Goal: Transaction & Acquisition: Purchase product/service

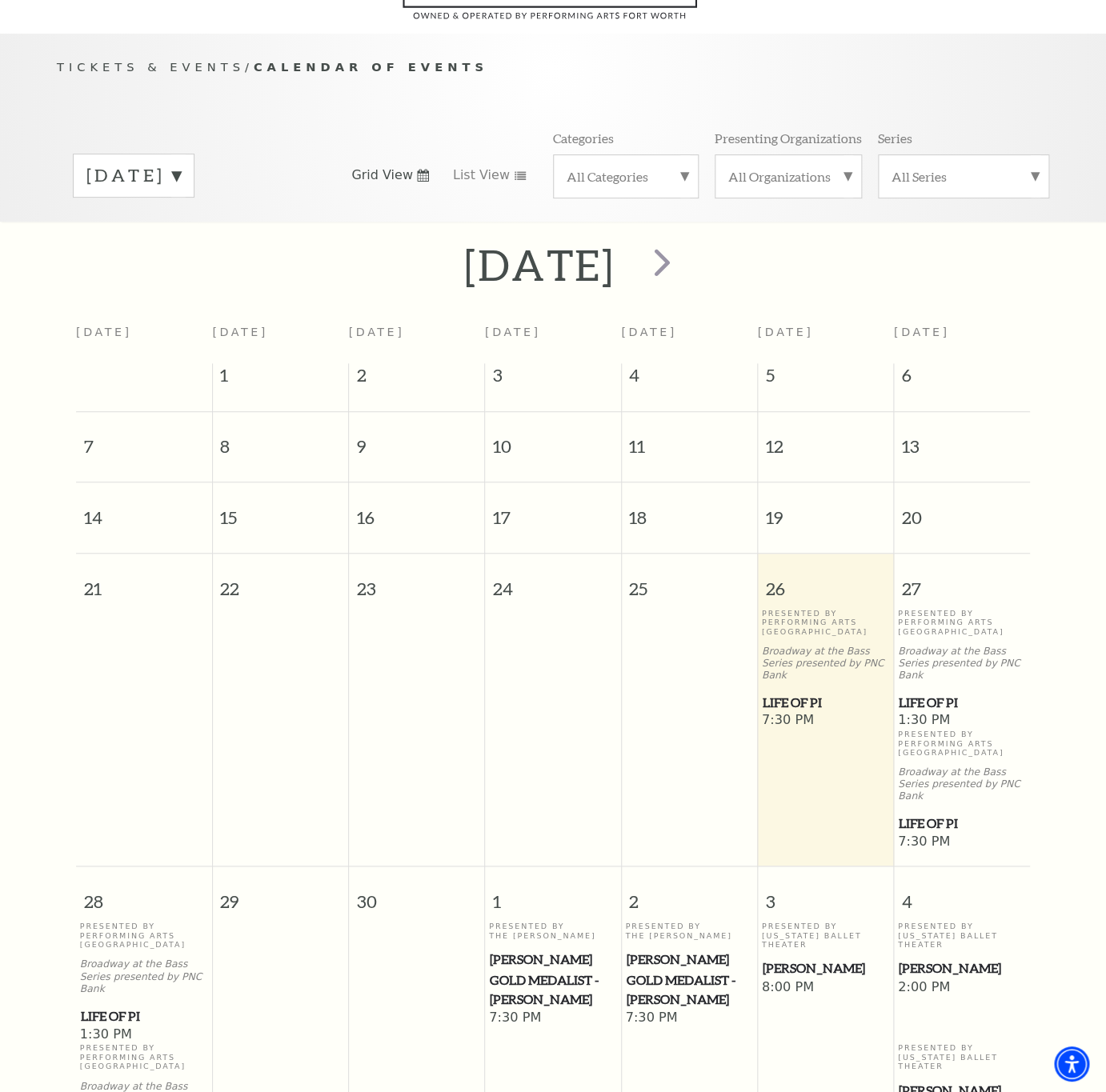
scroll to position [142, 0]
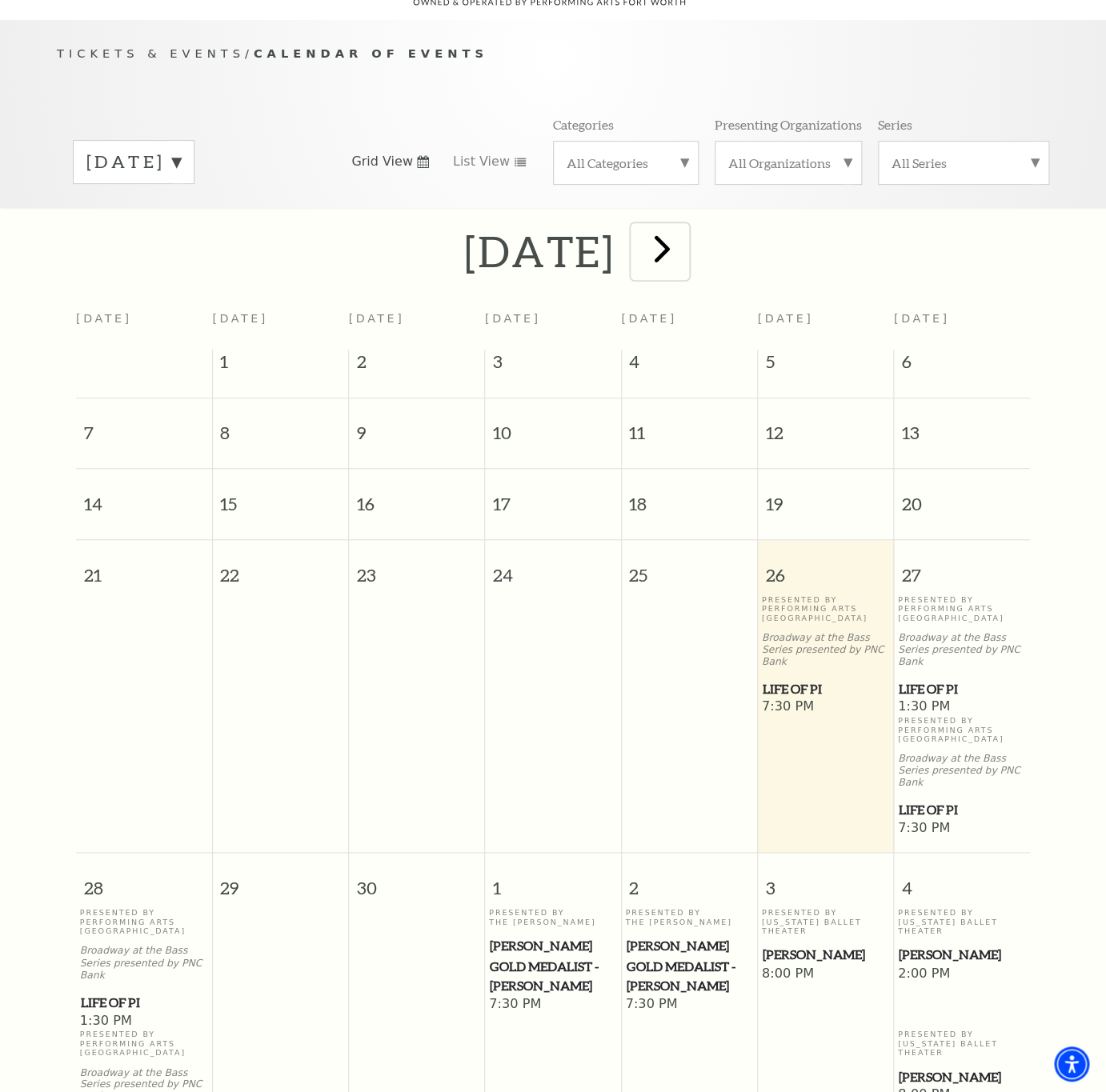
click at [684, 248] on span "next" at bounding box center [661, 248] width 45 height 45
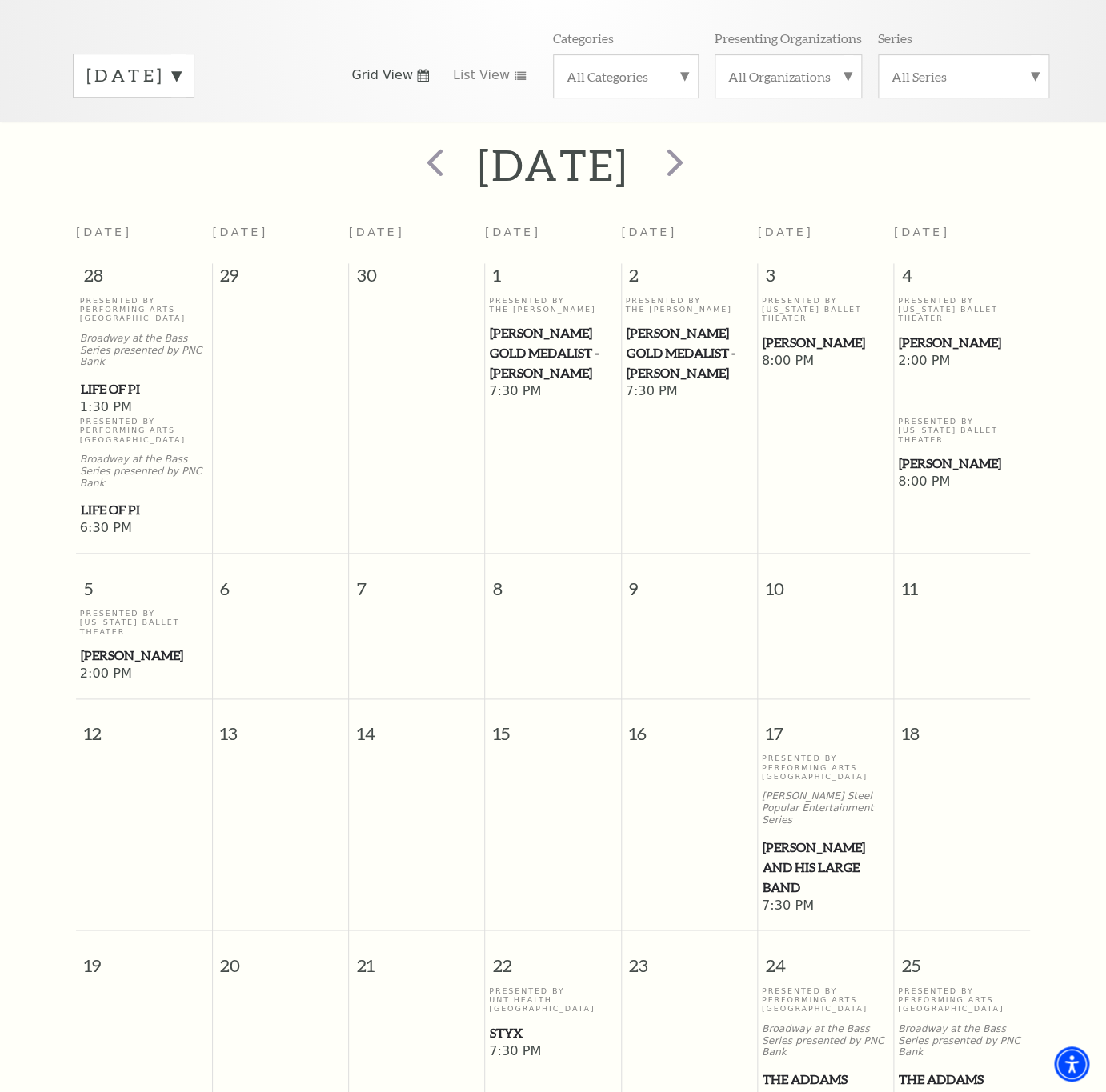
scroll to position [574, 0]
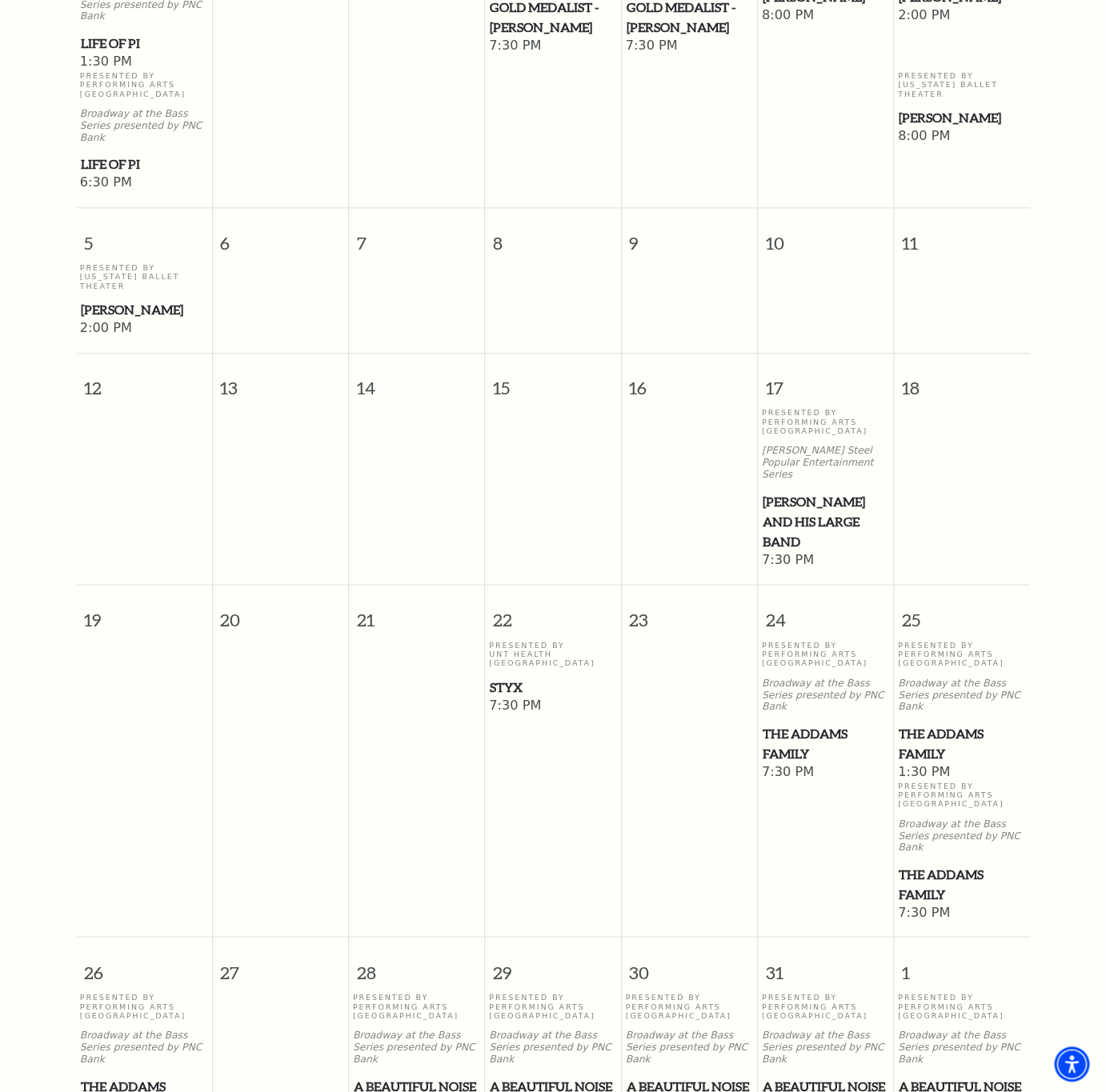
click at [811, 492] on span "[PERSON_NAME] and his Large Band" at bounding box center [826, 521] width 126 height 59
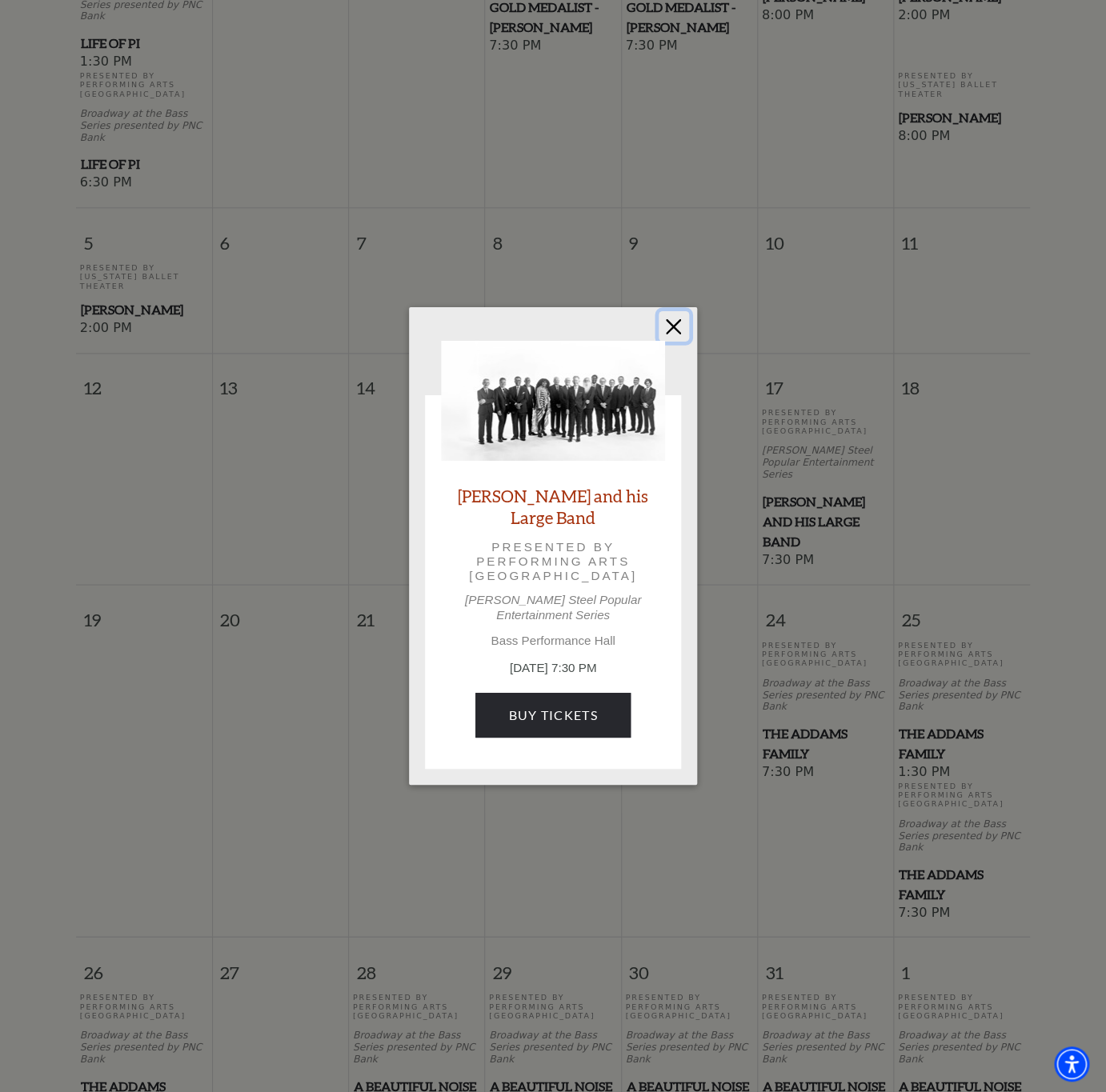
click at [674, 333] on button "Close" at bounding box center [674, 326] width 31 height 31
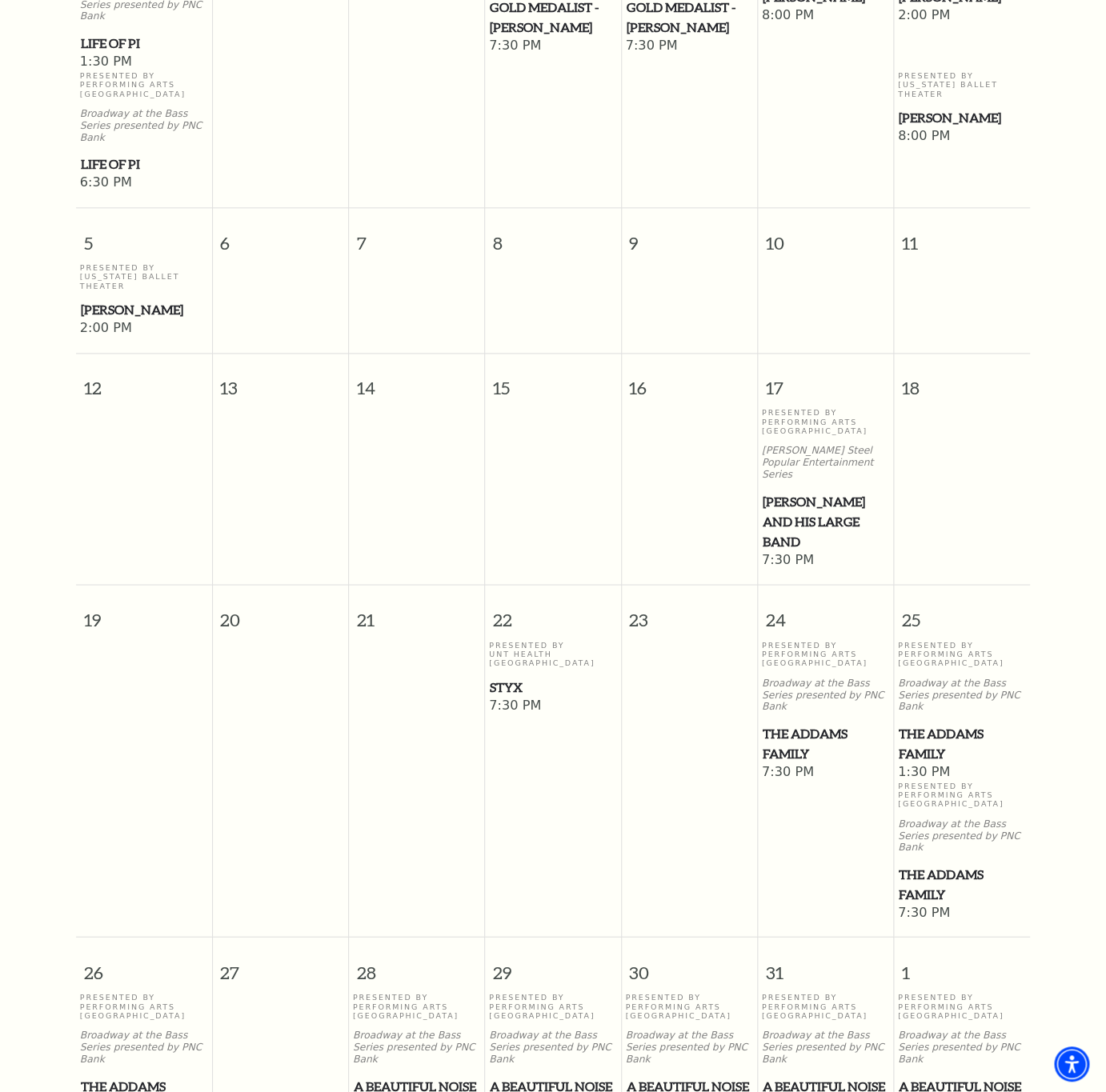
click at [809, 723] on span "The Addams Family" at bounding box center [826, 743] width 126 height 39
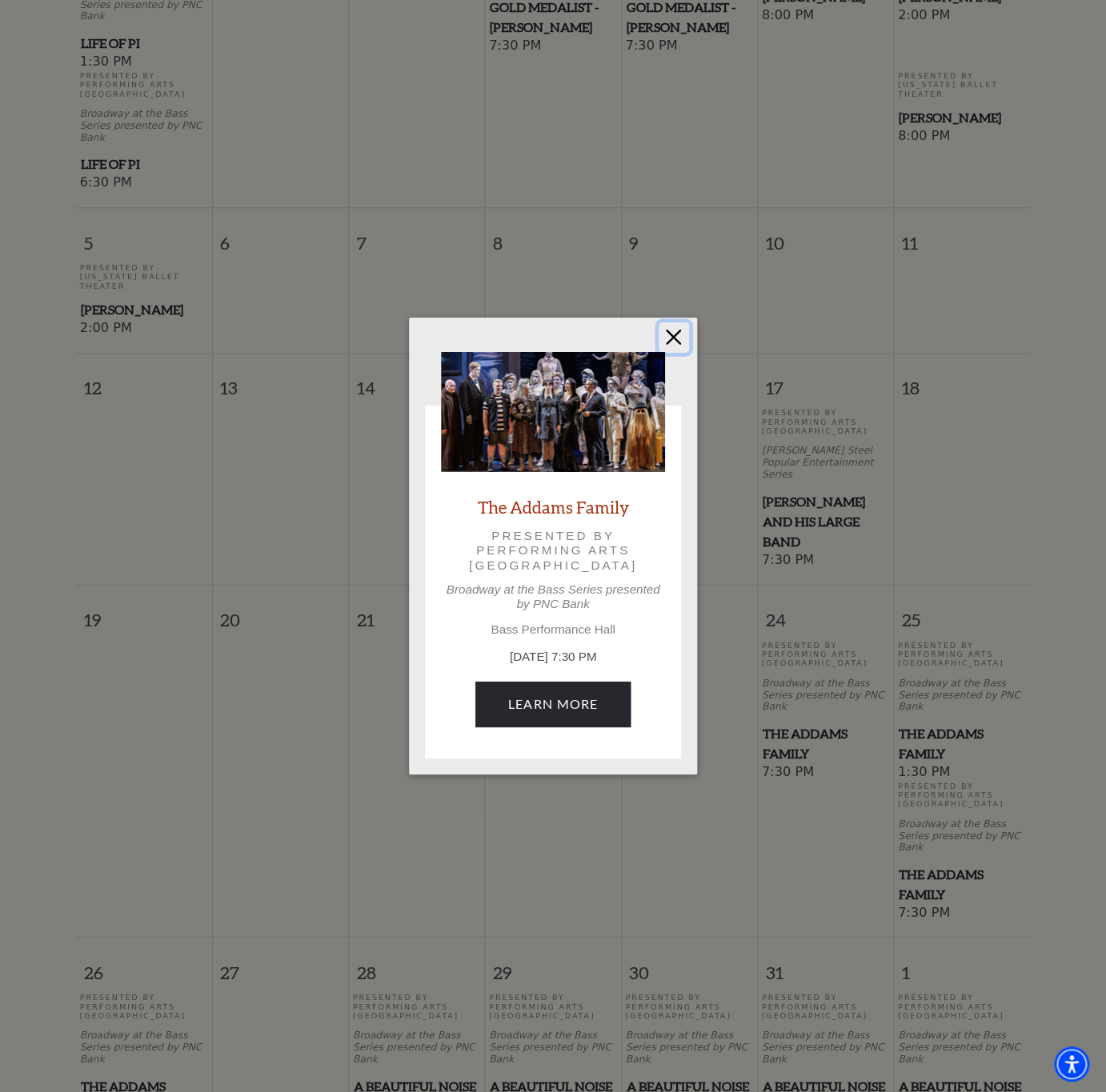
click at [683, 341] on button "Close" at bounding box center [674, 338] width 31 height 31
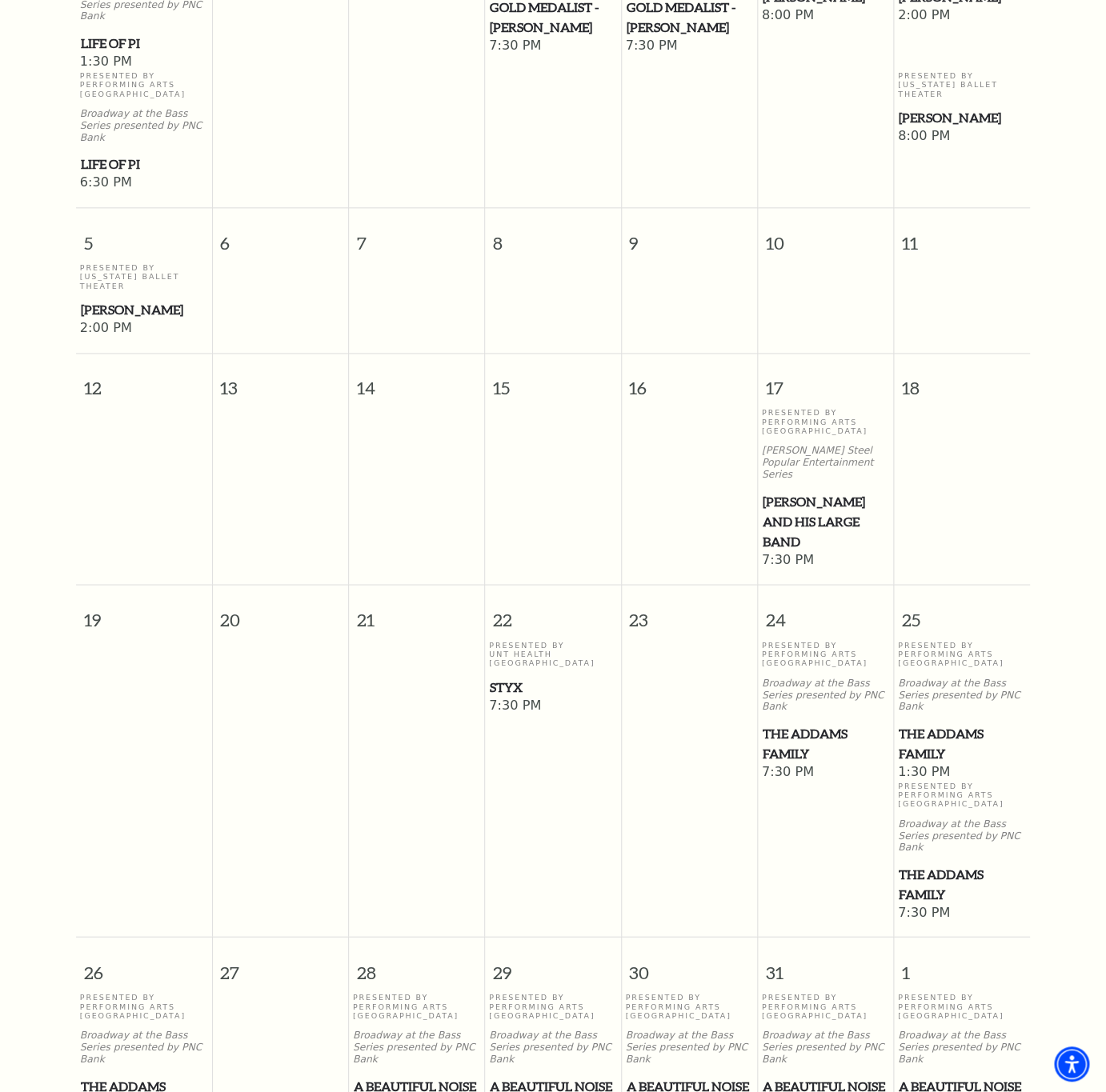
click at [406, 1076] on span "A Beautiful Noise" at bounding box center [417, 1085] width 126 height 20
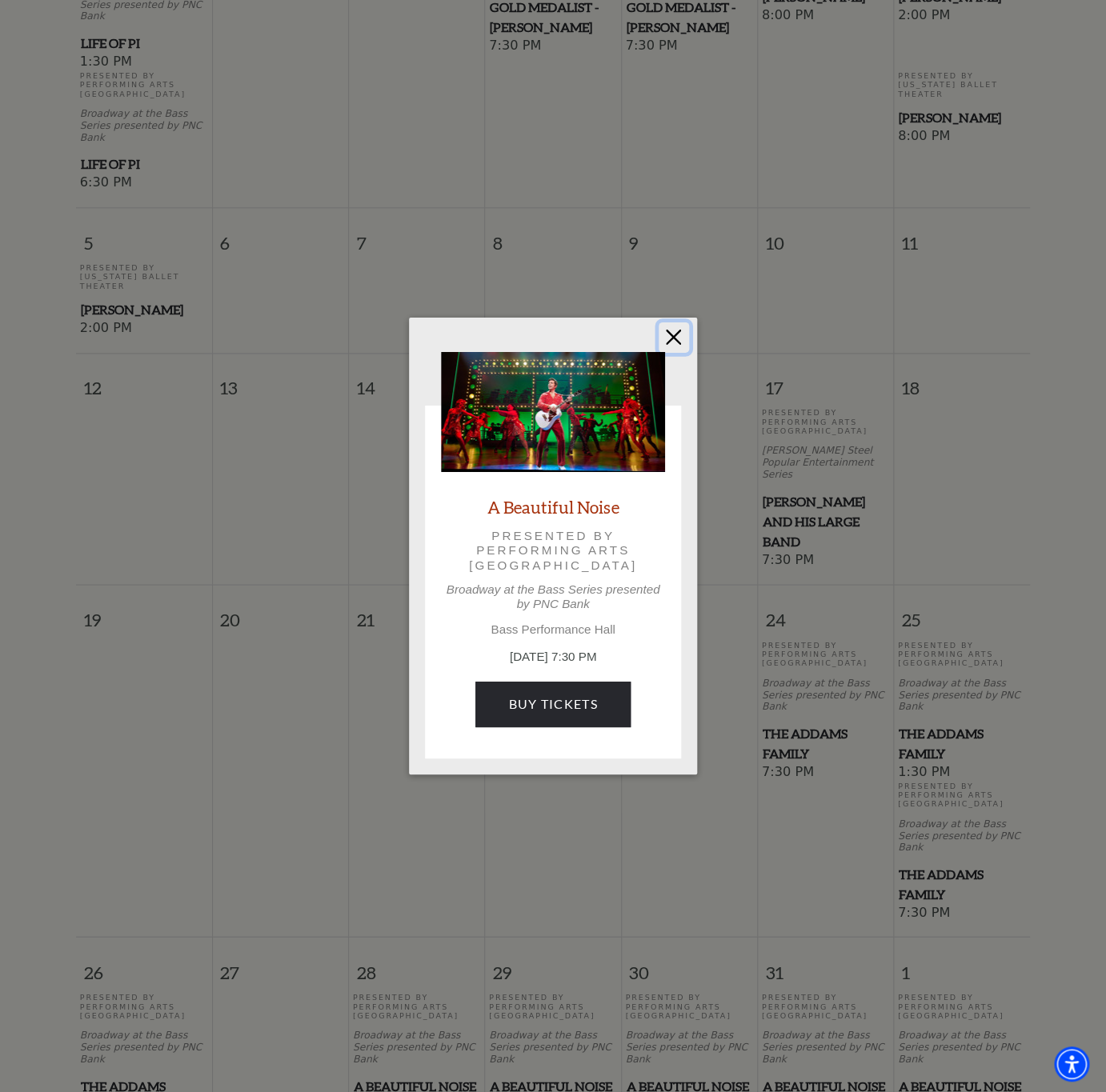
click at [672, 340] on button "Close" at bounding box center [674, 338] width 31 height 31
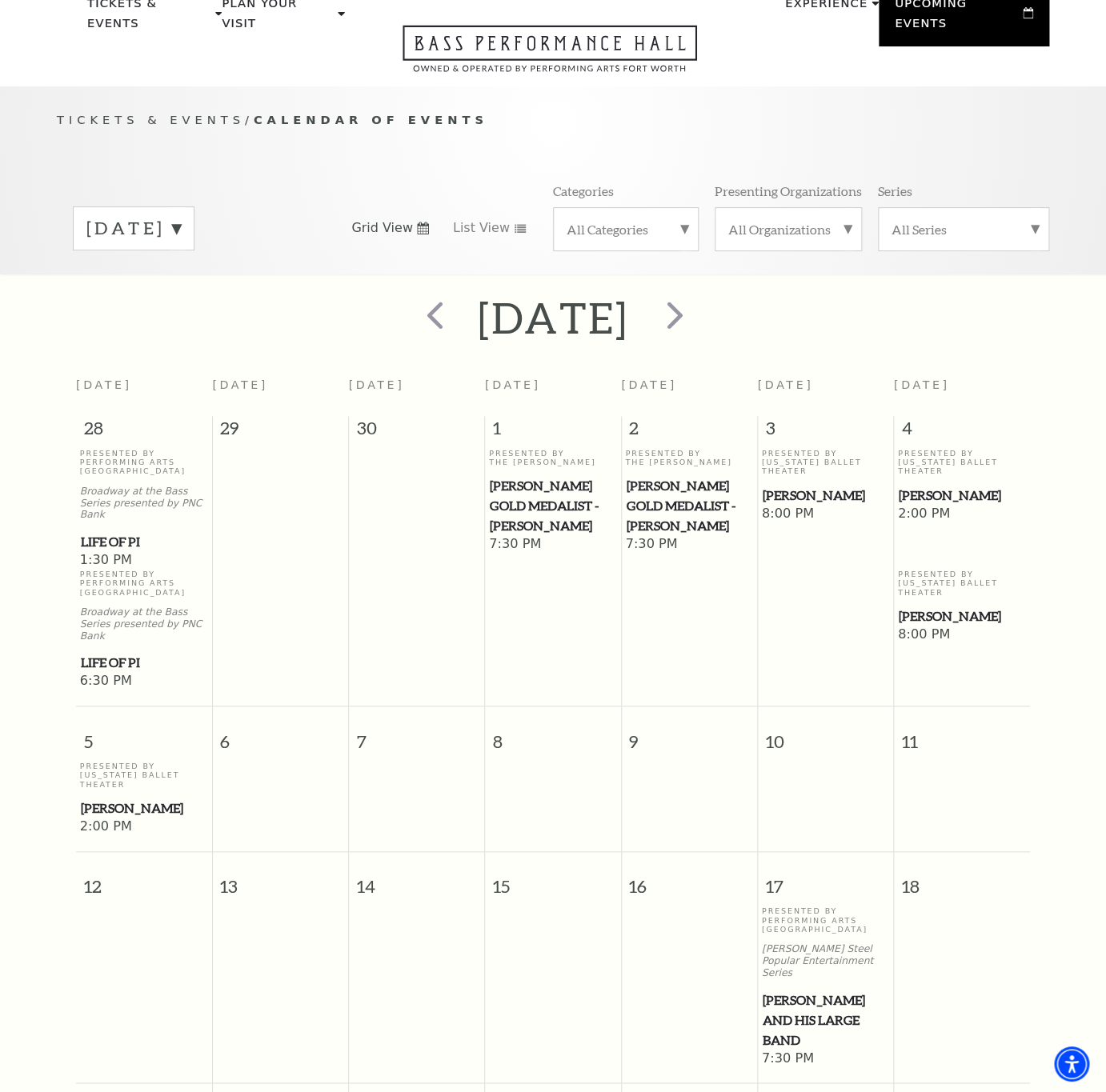
scroll to position [0, 0]
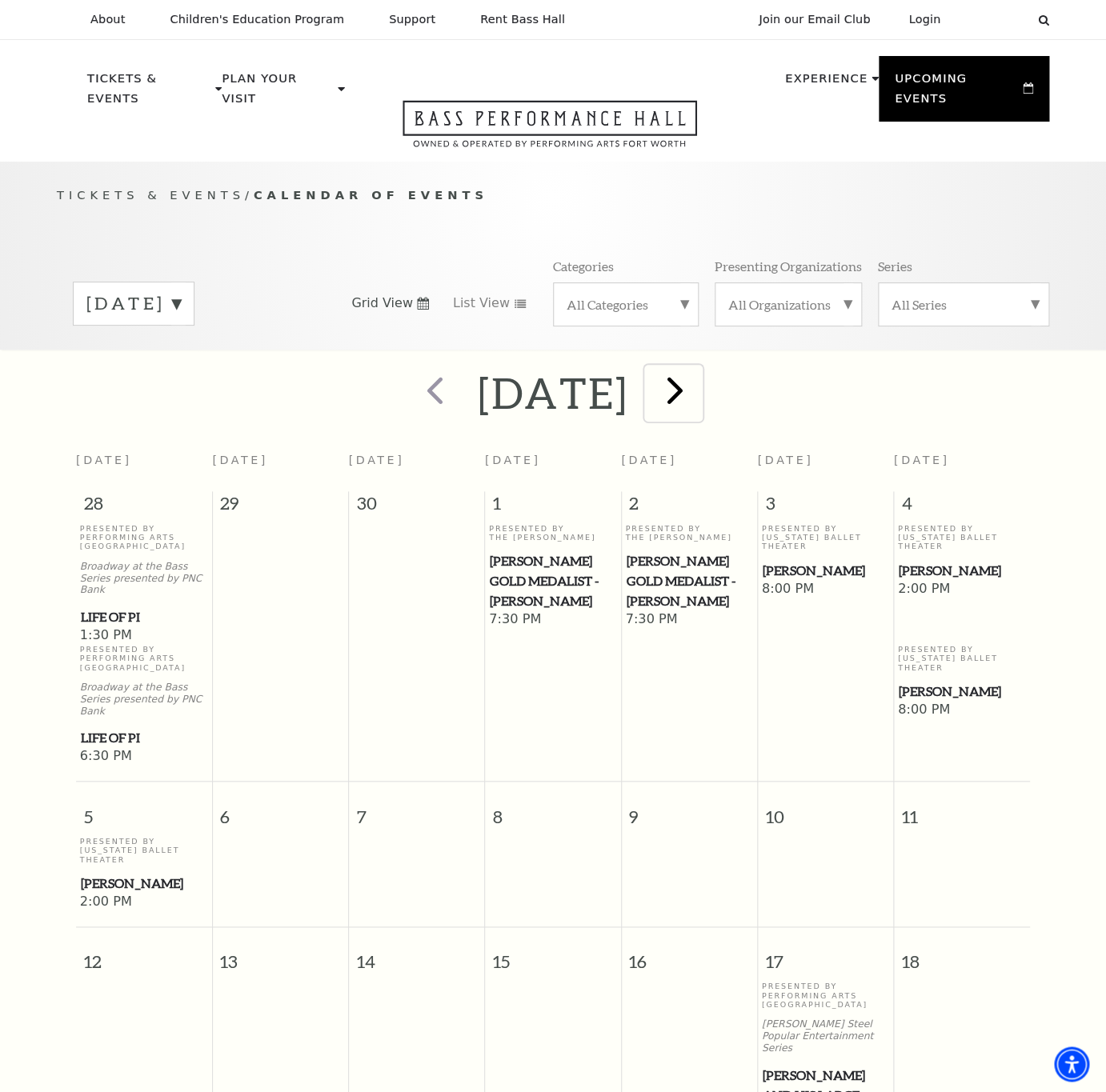
click at [698, 402] on span "next" at bounding box center [675, 389] width 45 height 45
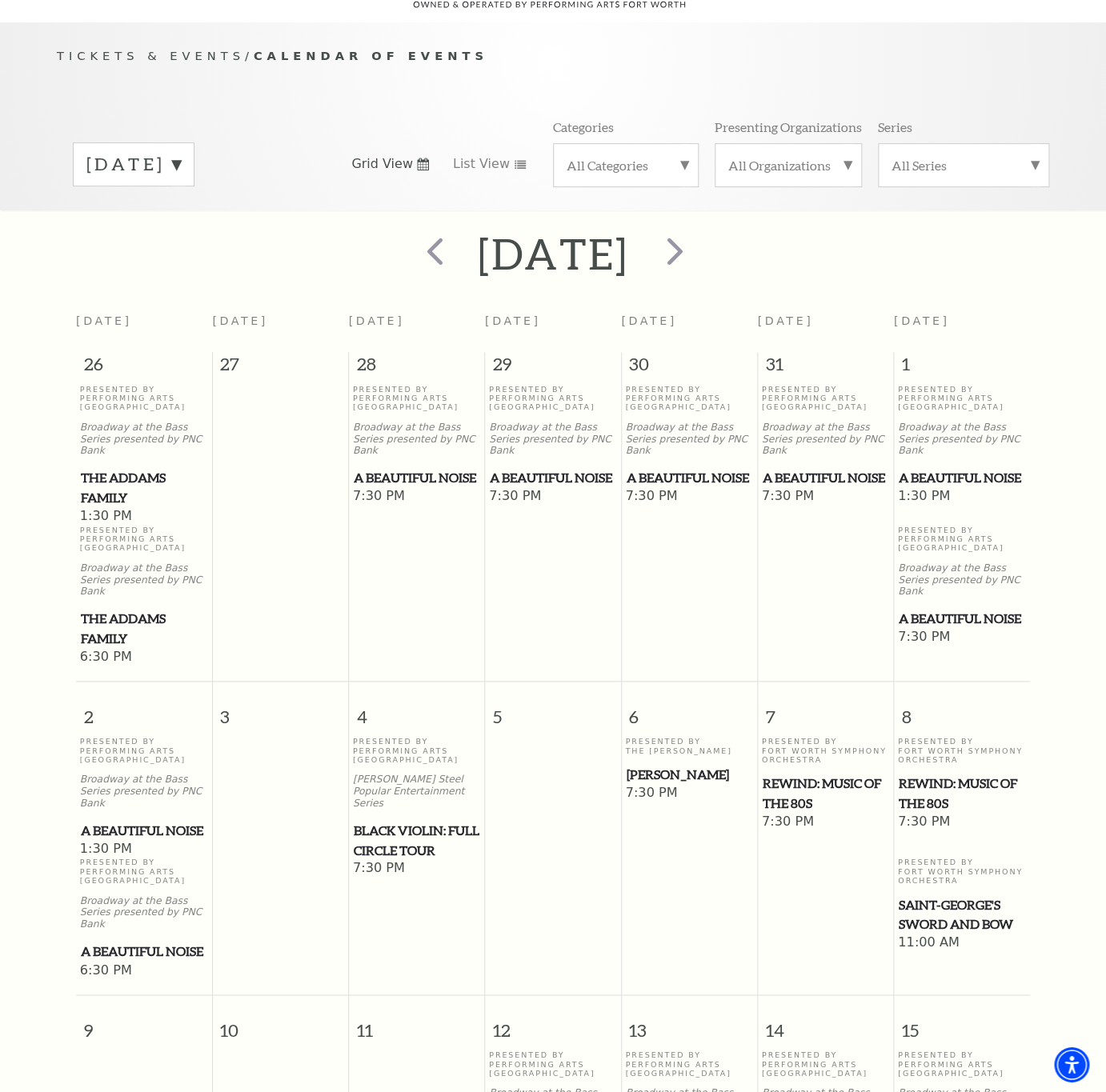
scroll to position [142, 0]
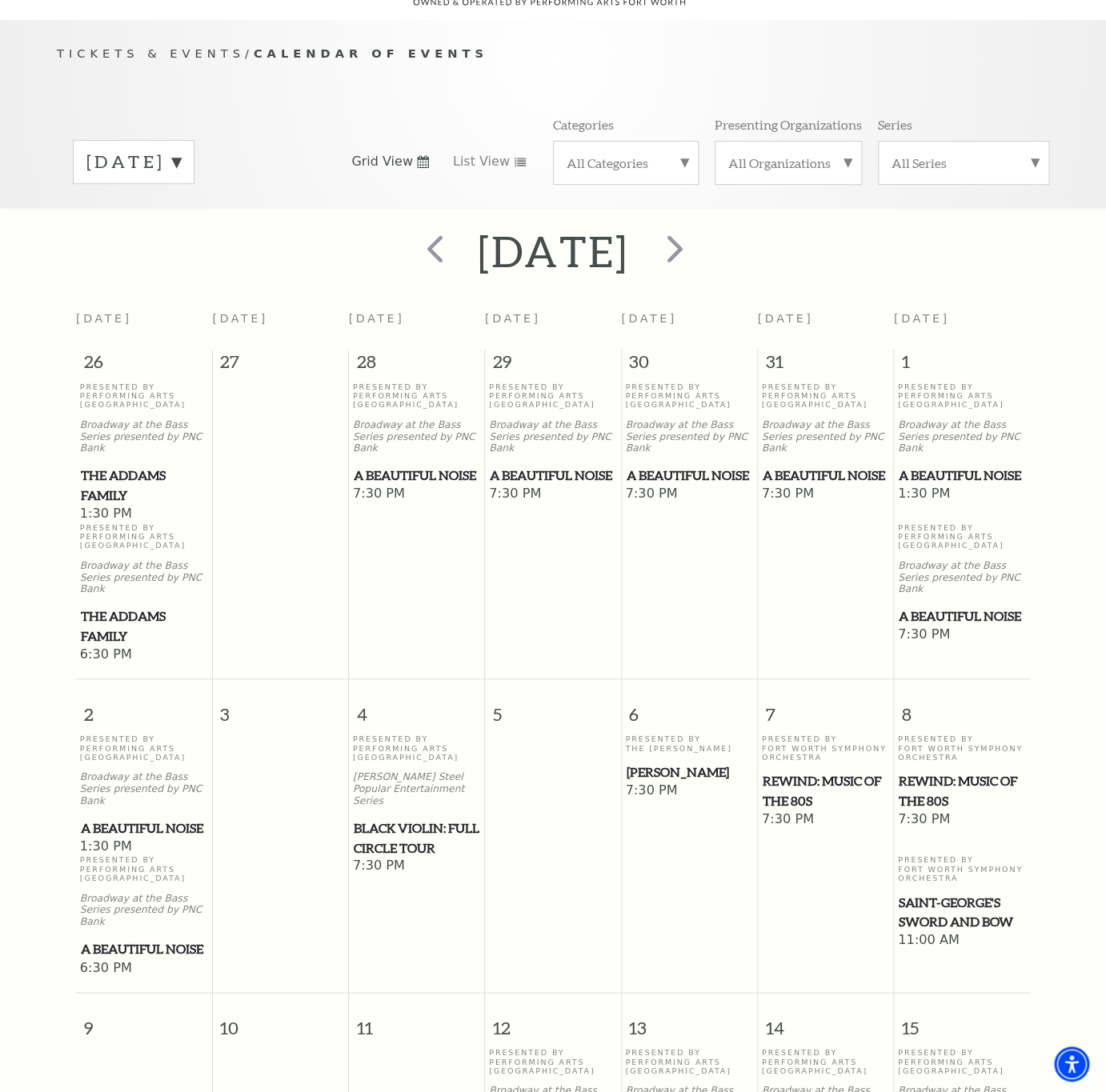
click at [423, 818] on span "Black Violin: Full Circle Tour" at bounding box center [417, 838] width 126 height 39
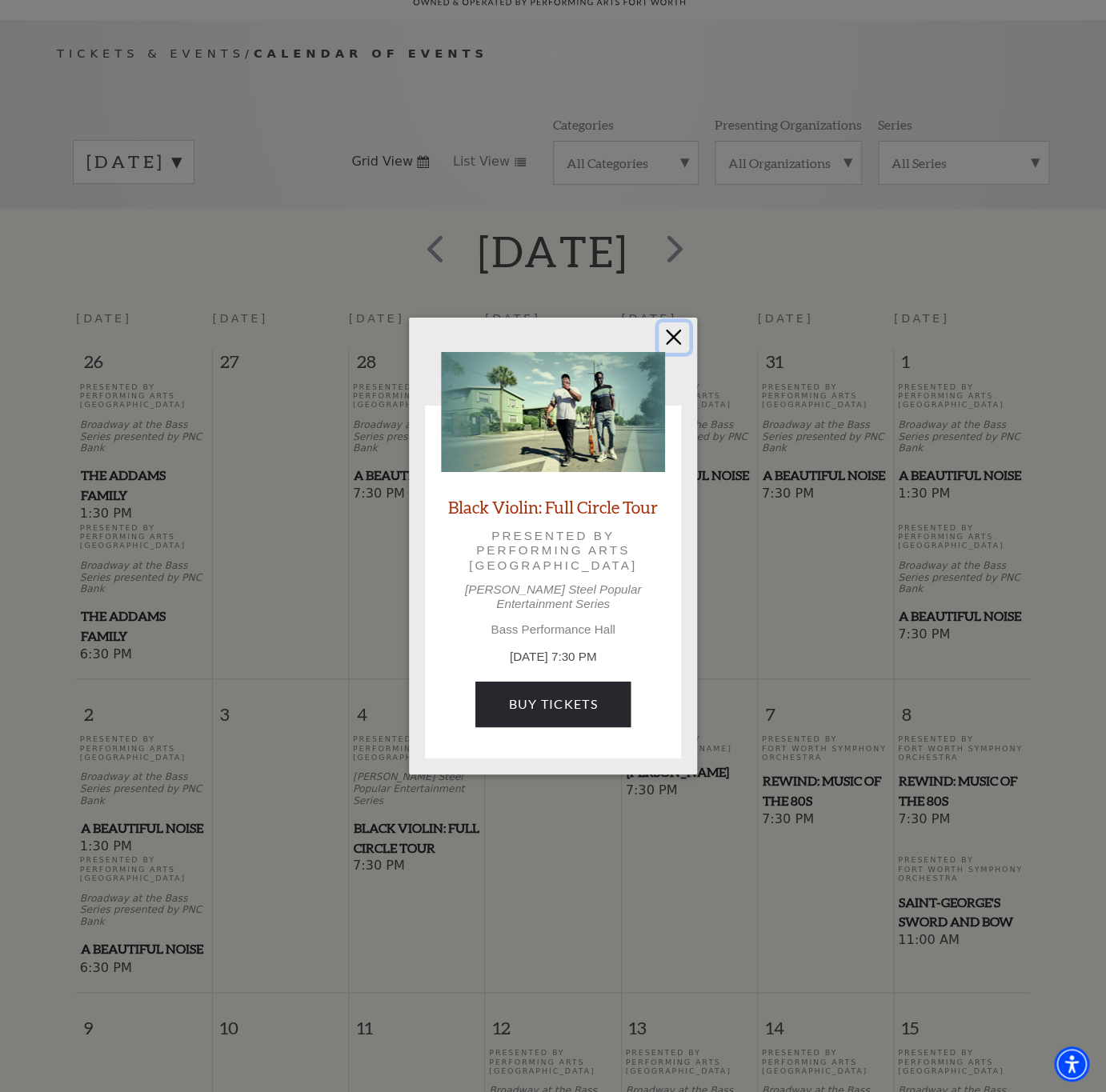
click at [664, 345] on button "Close" at bounding box center [674, 338] width 31 height 31
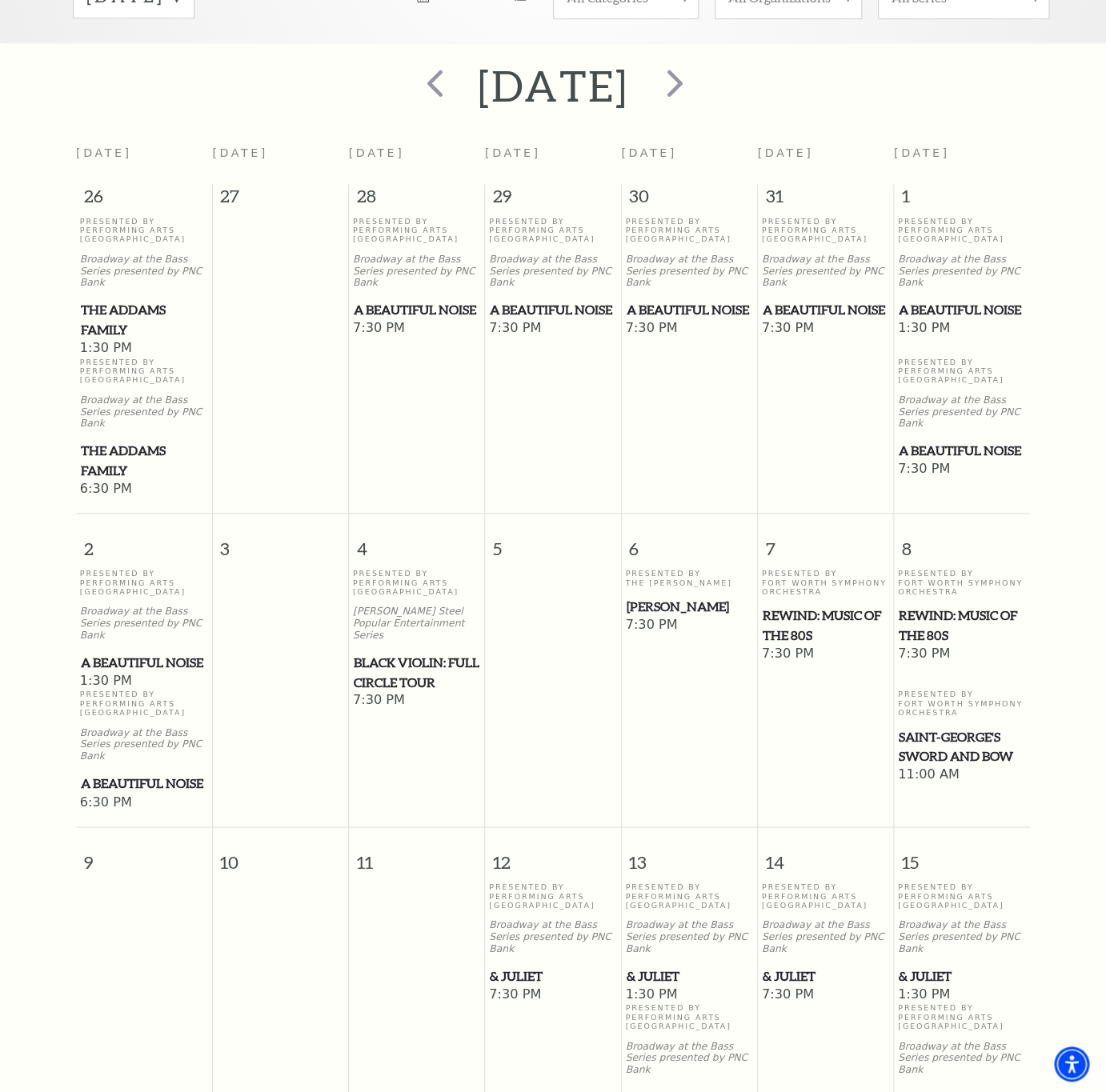
scroll to position [488, 0]
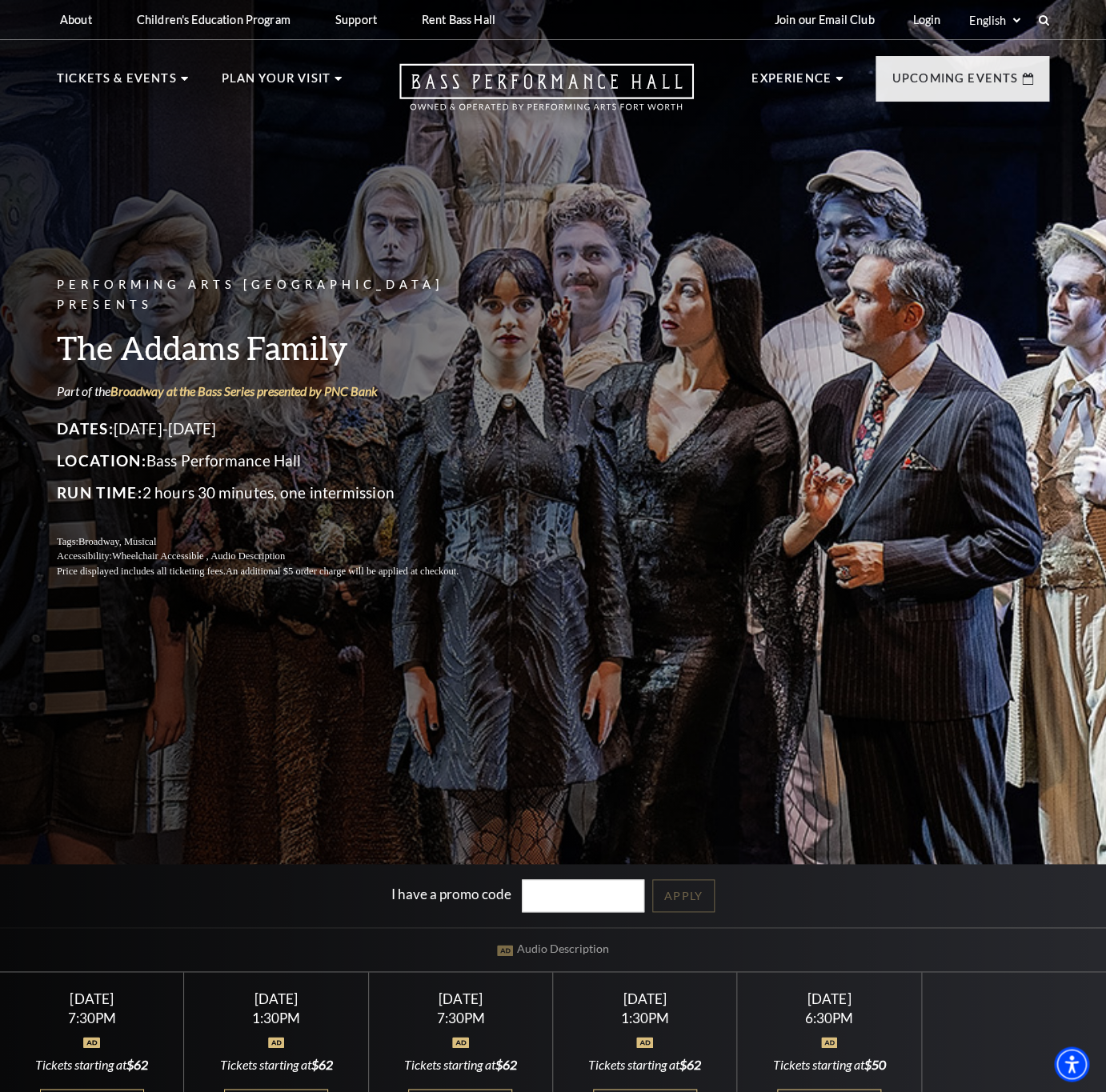
scroll to position [86, 0]
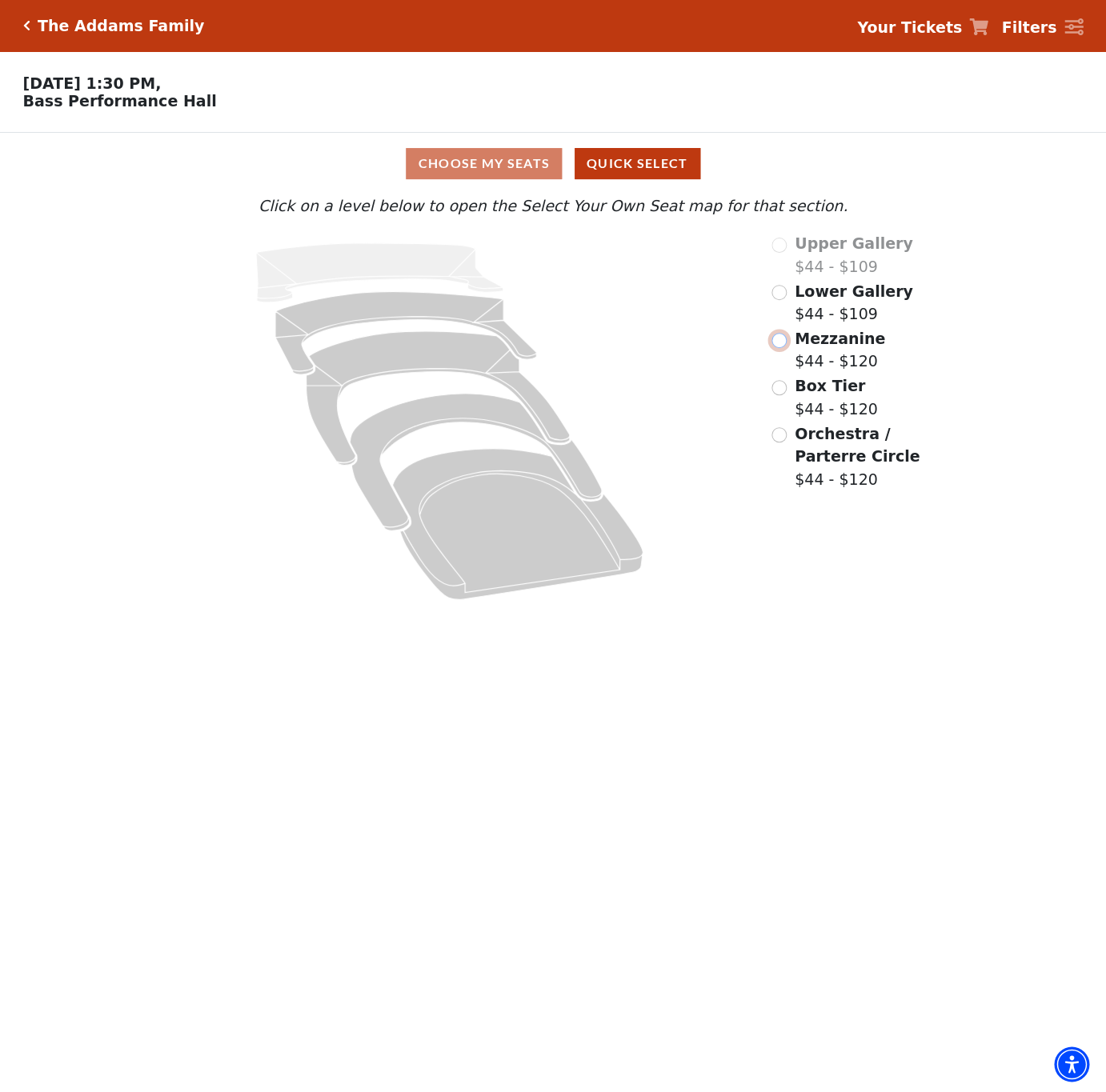
click at [784, 345] on input "Mezzanine$44 - $120\a" at bounding box center [779, 341] width 15 height 15
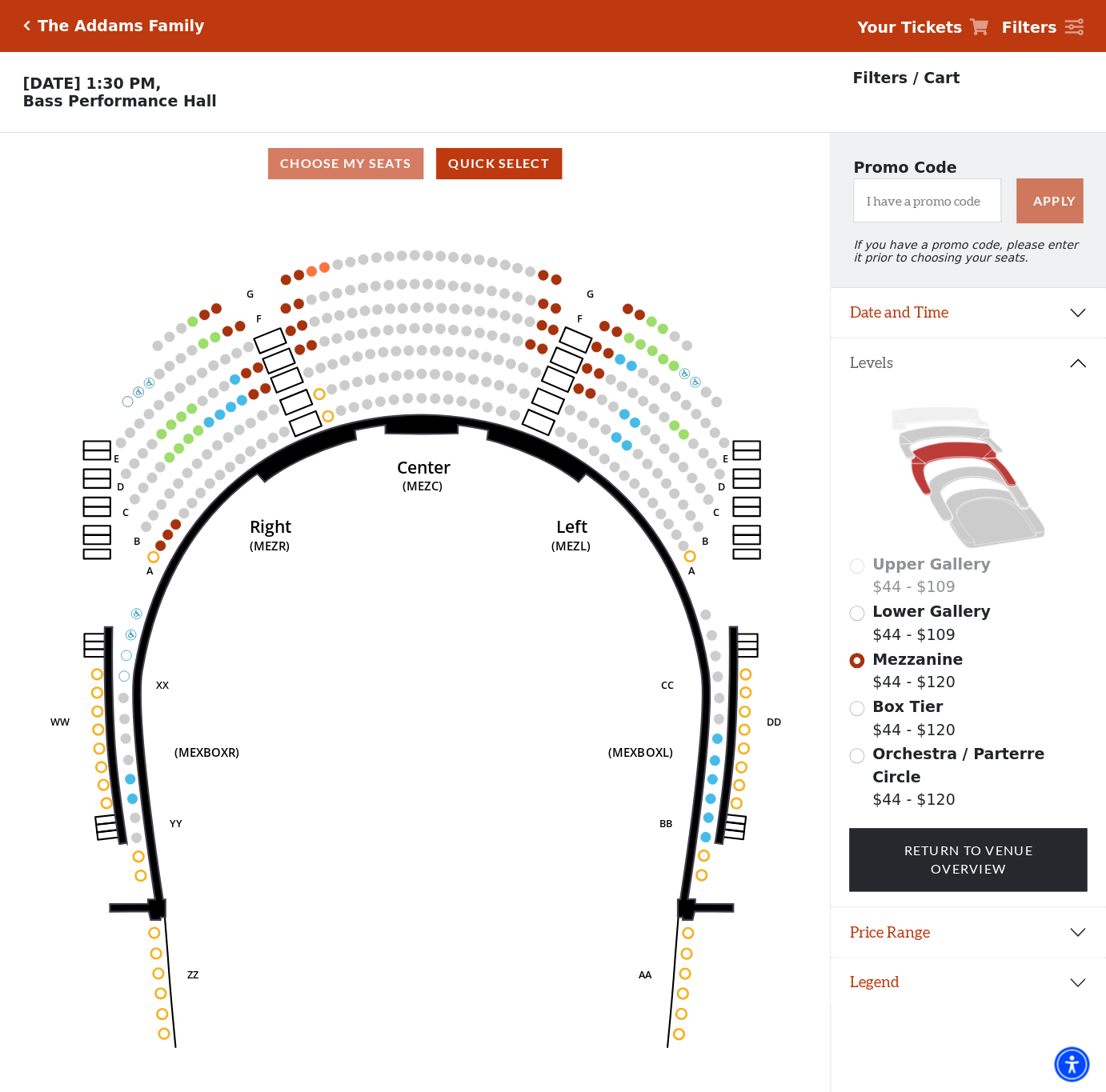
scroll to position [39, 0]
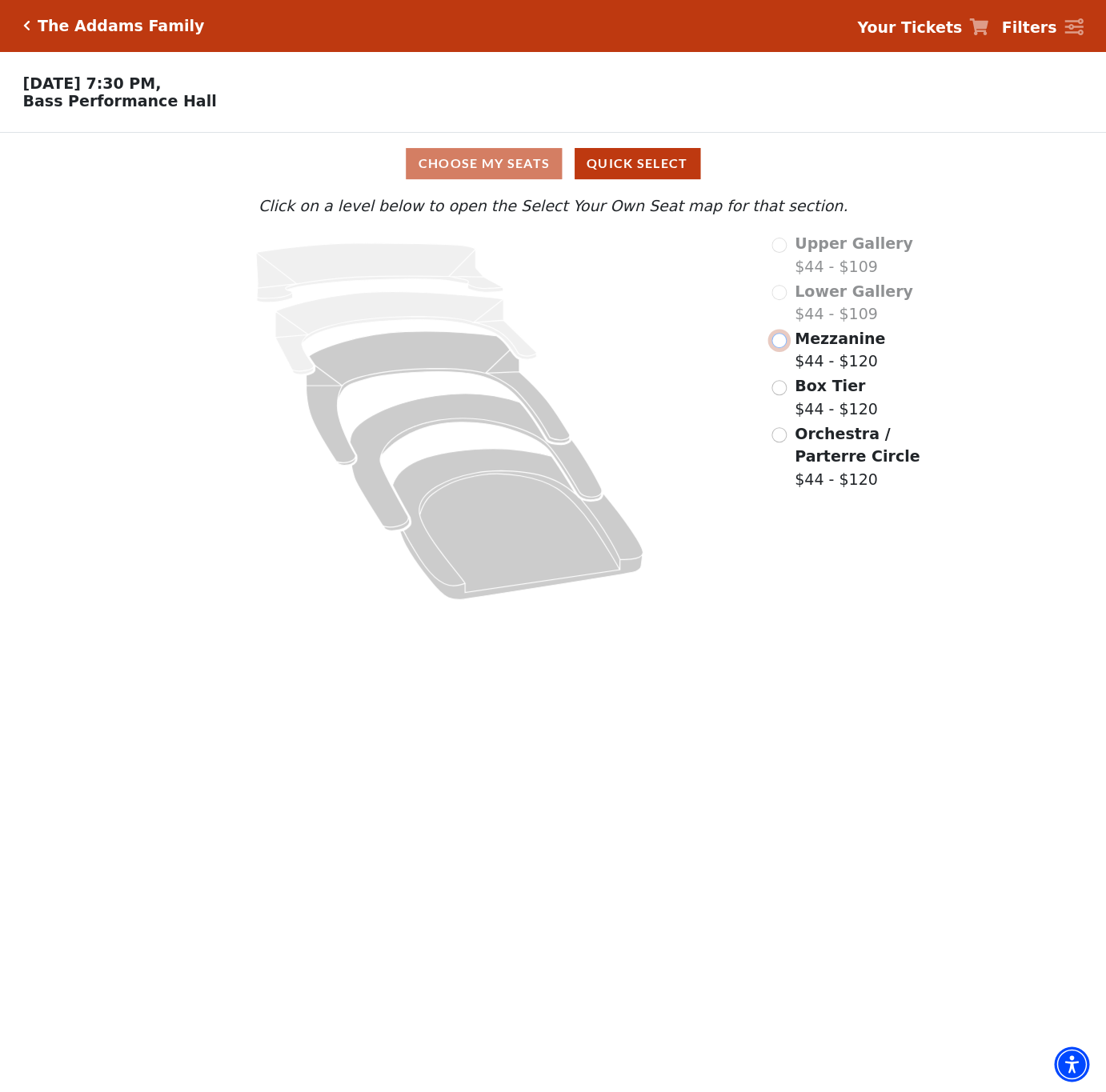
click at [785, 348] on input "radio" at bounding box center [779, 341] width 15 height 15
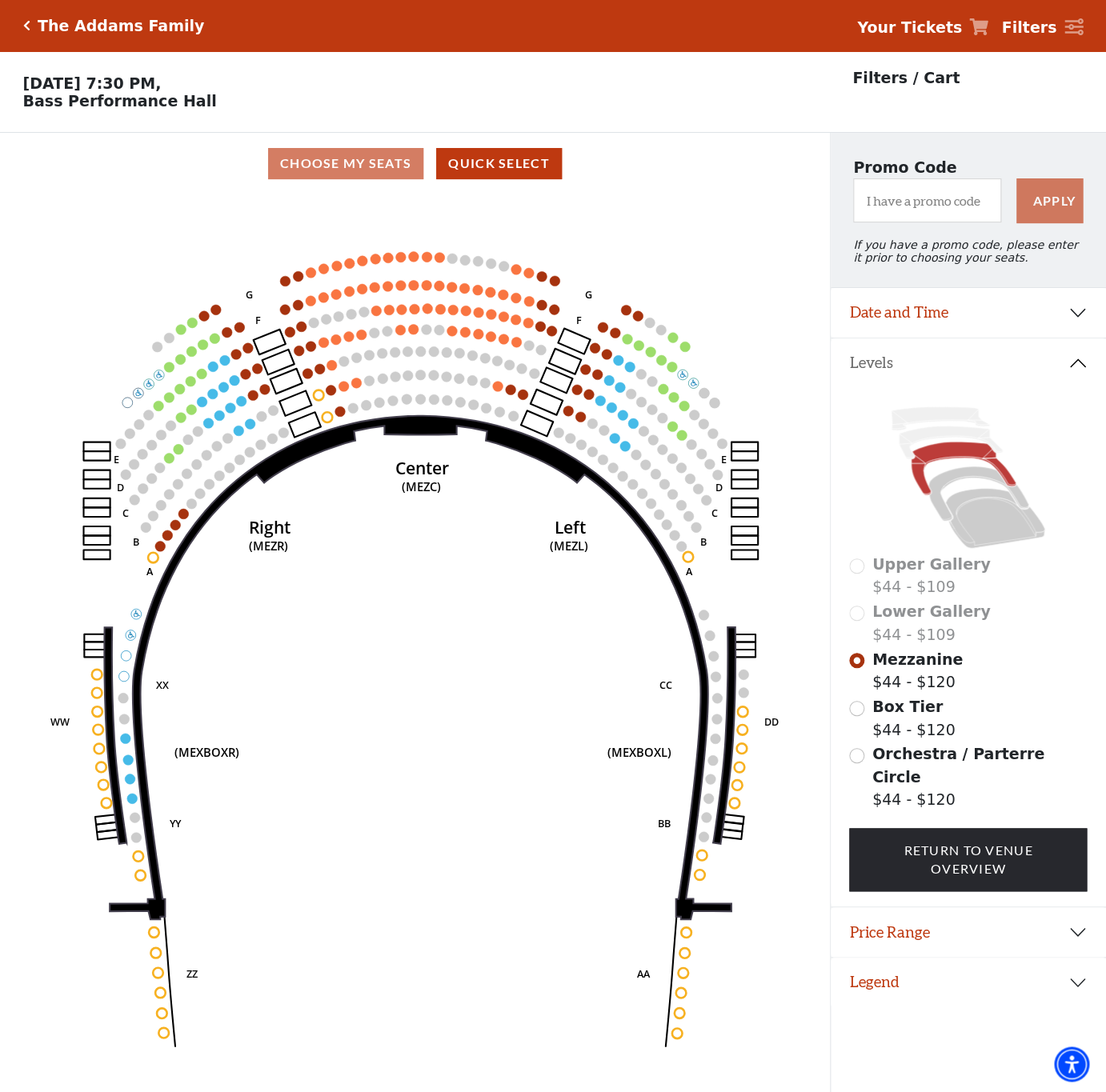
scroll to position [39, 0]
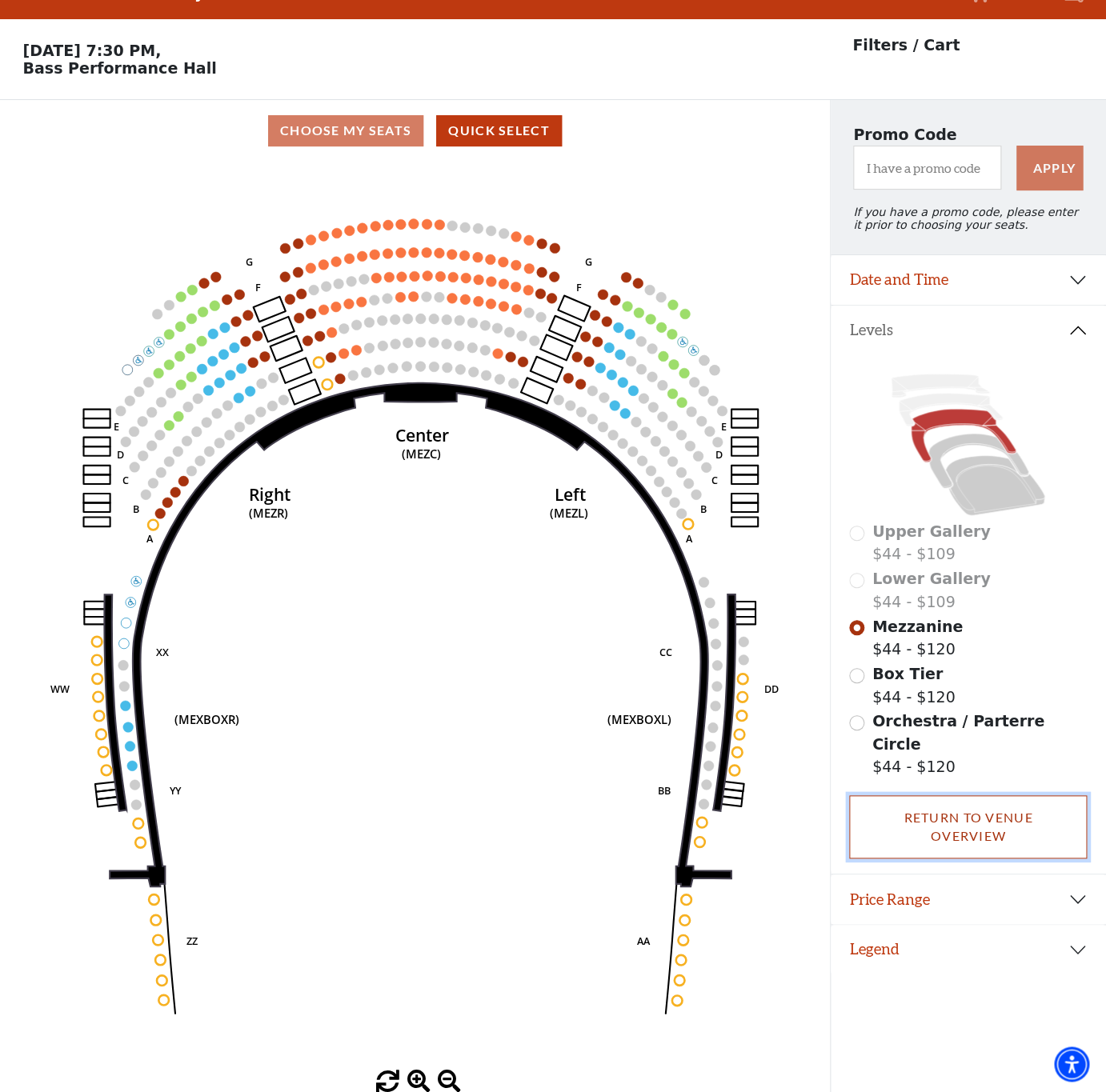
click at [1003, 801] on link "Return To Venue Overview" at bounding box center [968, 826] width 237 height 63
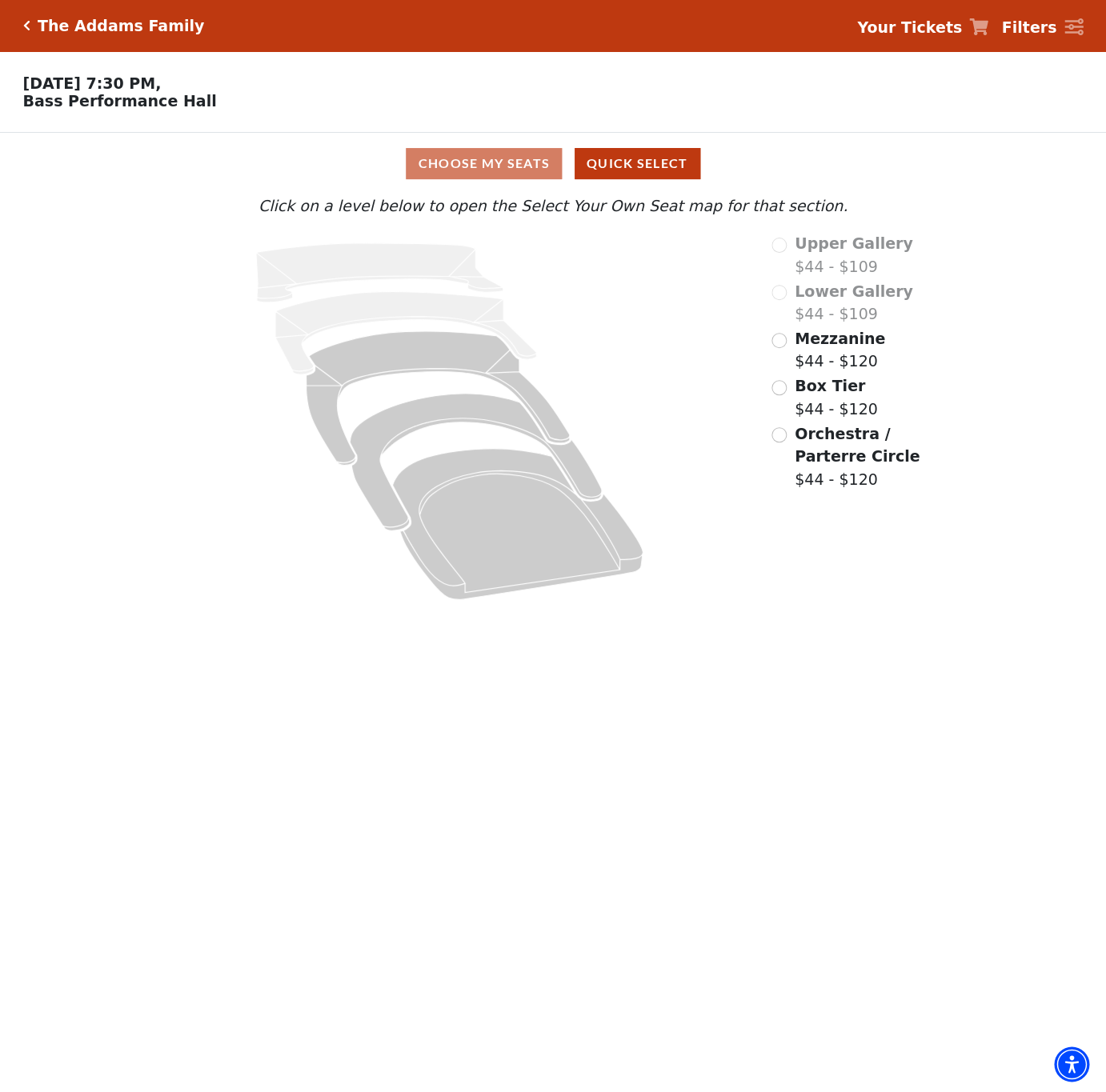
scroll to position [0, 0]
click at [773, 342] on div "Mezzanine $44 - $120" at bounding box center [863, 349] width 184 height 45
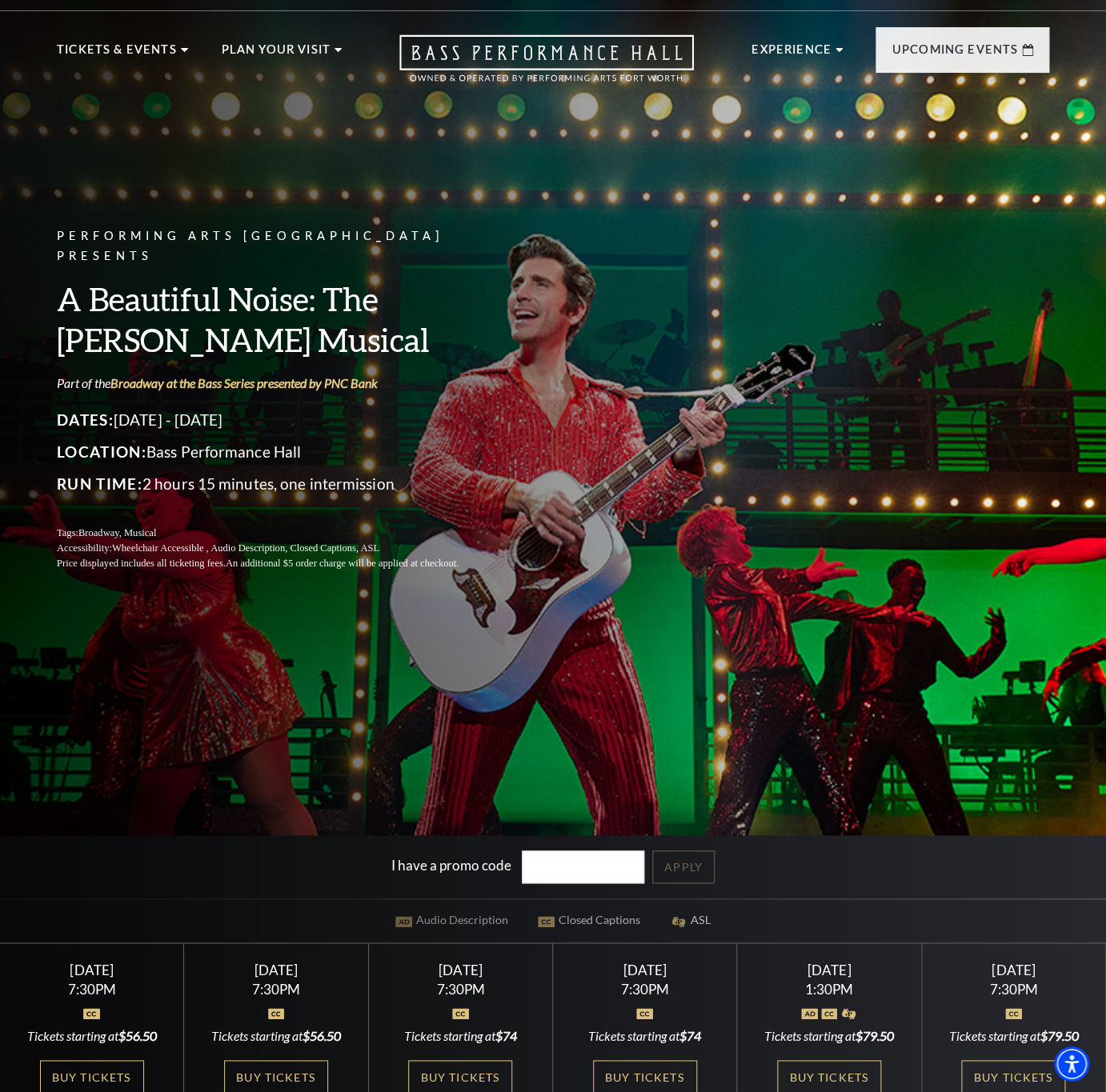
scroll to position [172, 0]
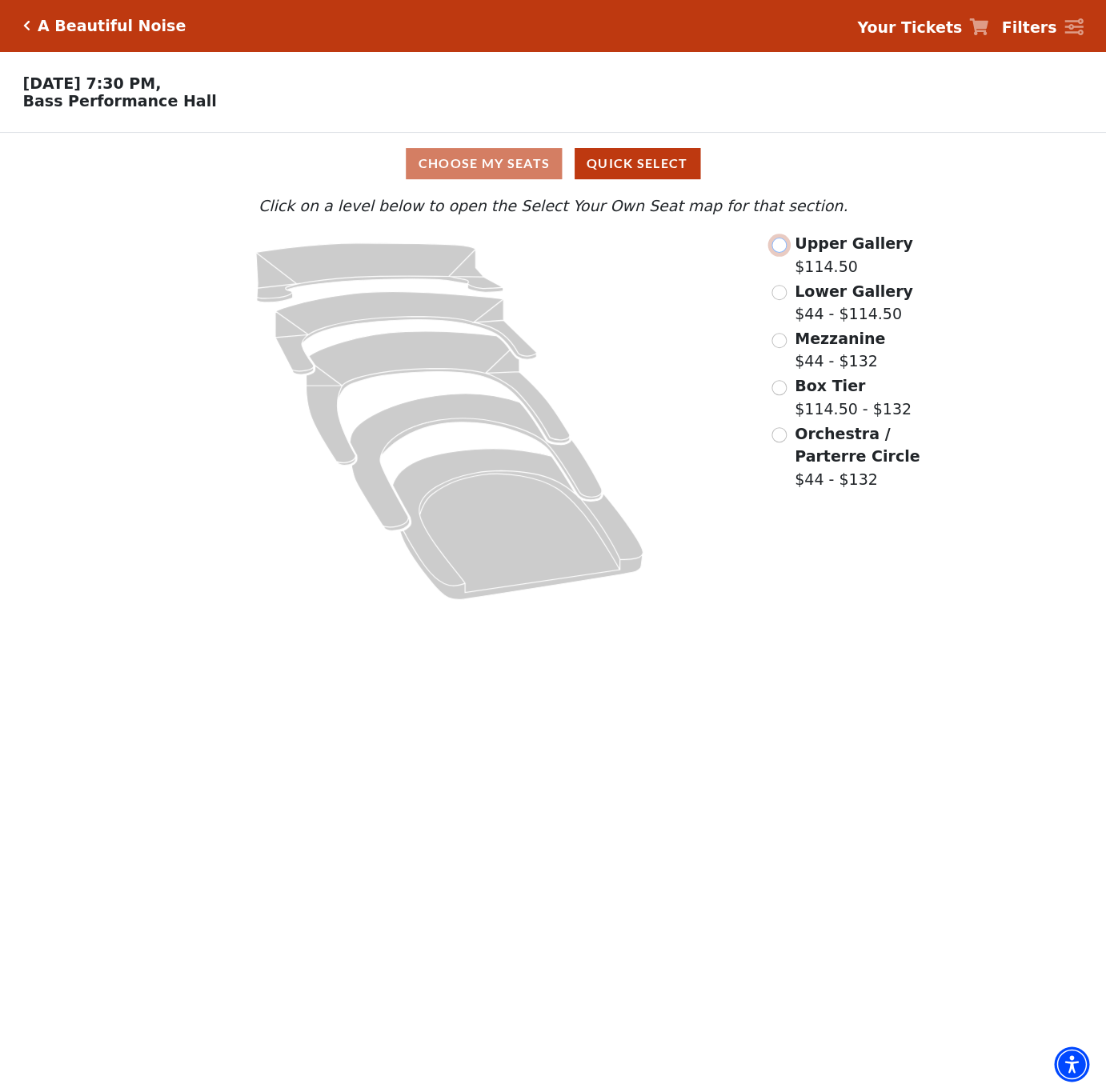
click at [775, 248] on input "radio" at bounding box center [779, 245] width 15 height 15
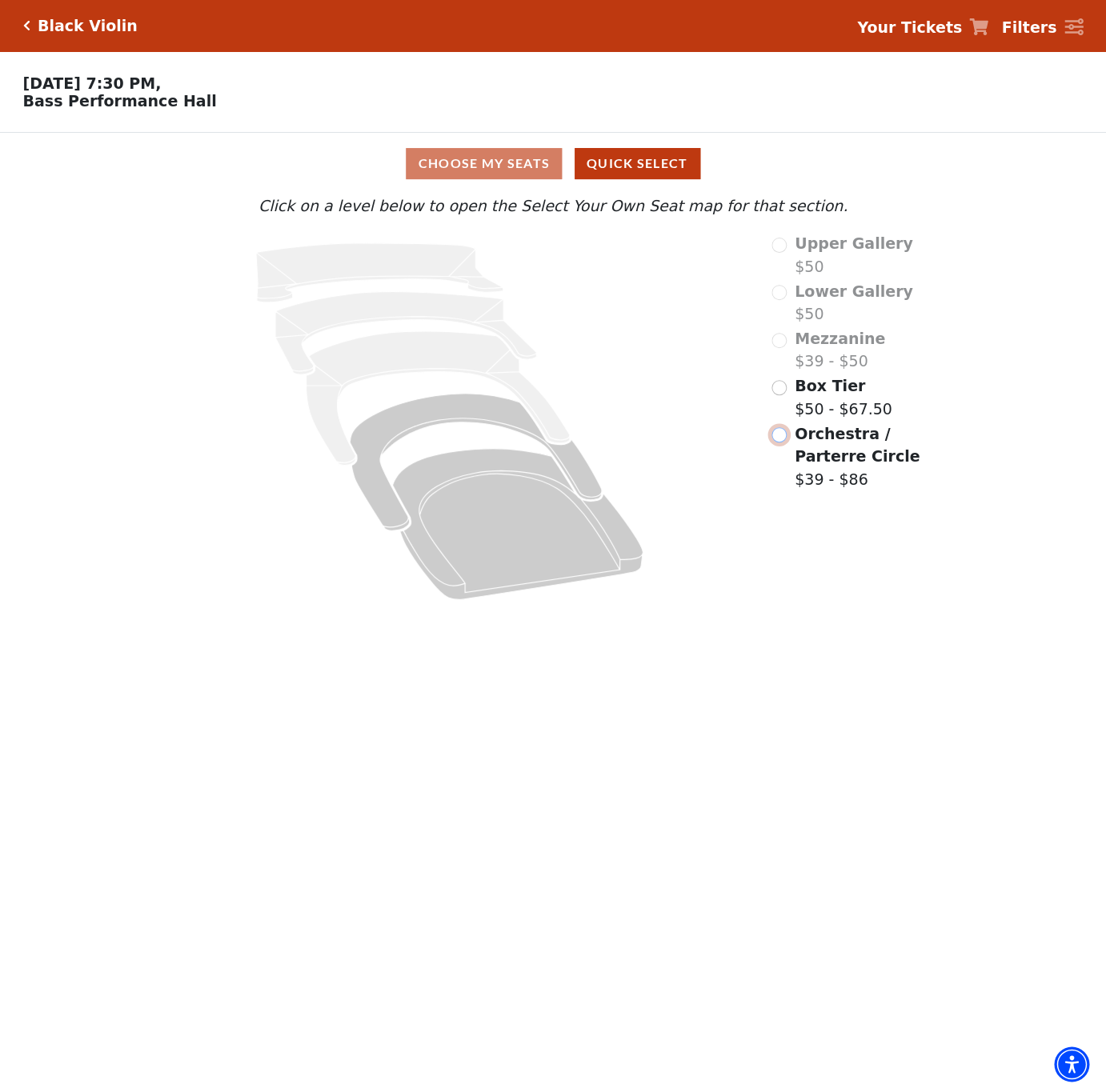
click at [775, 439] on input "Orchestra / Parterre Circle$39 - $86\a" at bounding box center [779, 435] width 15 height 15
